Goal: Check status

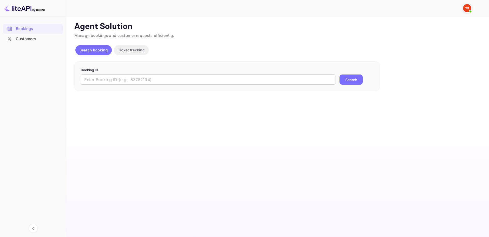
click at [268, 81] on input "text" at bounding box center [208, 80] width 255 height 10
paste input "9783150"
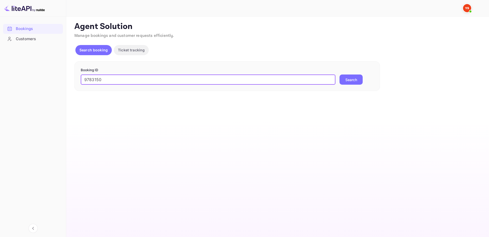
type input "9783150"
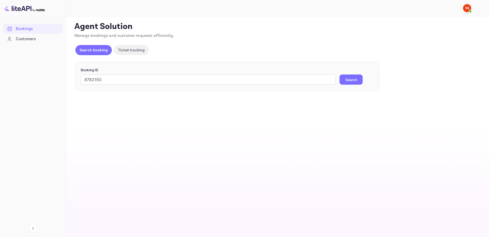
click at [350, 79] on button "Search" at bounding box center [350, 80] width 23 height 10
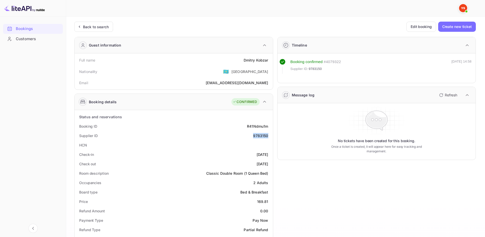
drag, startPoint x: 252, startPoint y: 136, endPoint x: 268, endPoint y: 136, distance: 16.5
click at [268, 136] on div "Supplier ID 9783150" at bounding box center [174, 135] width 194 height 9
copy div "9783150"
drag, startPoint x: 241, startPoint y: 61, endPoint x: 268, endPoint y: 62, distance: 27.0
click at [268, 62] on div "Full name [PERSON_NAME]" at bounding box center [174, 59] width 194 height 9
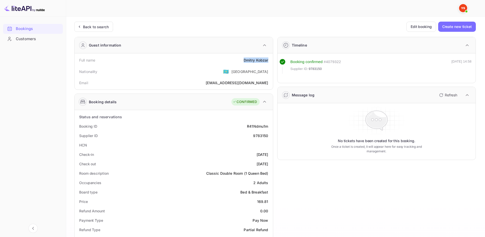
copy div "[PERSON_NAME]"
drag, startPoint x: 258, startPoint y: 202, endPoint x: 271, endPoint y: 203, distance: 12.8
click at [266, 202] on div "169.81" at bounding box center [262, 201] width 11 height 5
drag, startPoint x: 256, startPoint y: 200, endPoint x: 269, endPoint y: 201, distance: 12.8
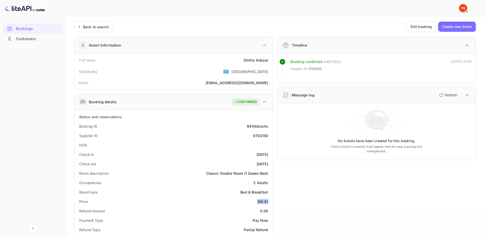
click at [269, 201] on div "Price 169.81" at bounding box center [174, 201] width 194 height 9
copy div "169.81"
